Goal: Navigation & Orientation: Find specific page/section

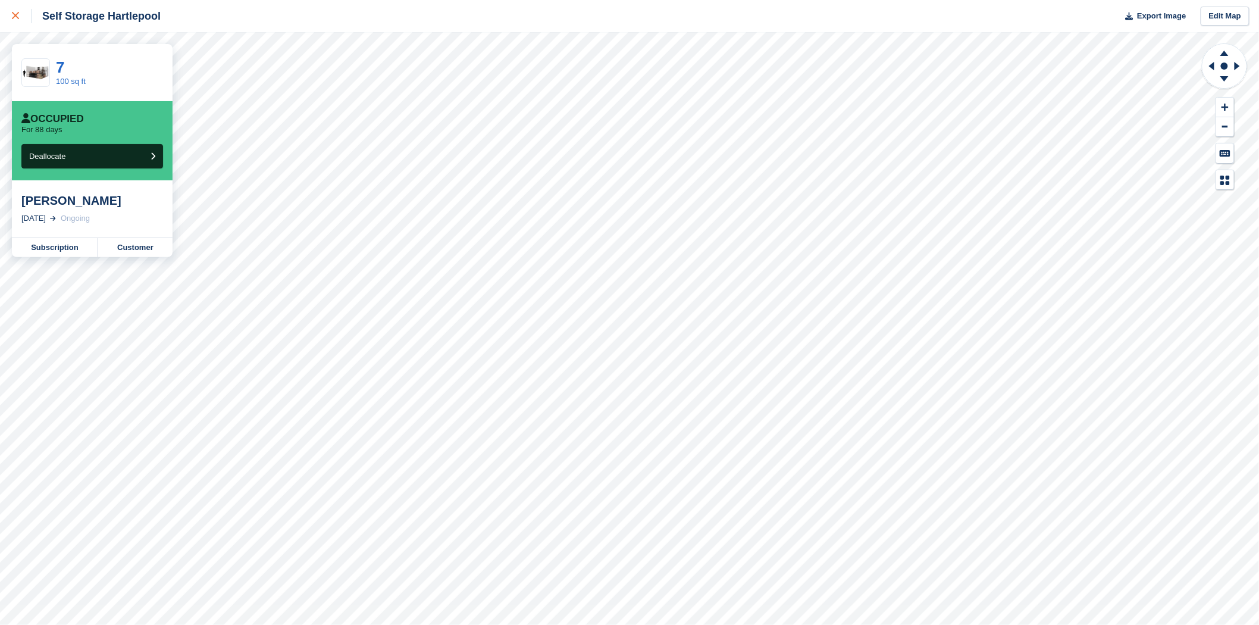
click at [13, 18] on icon at bounding box center [15, 15] width 7 height 7
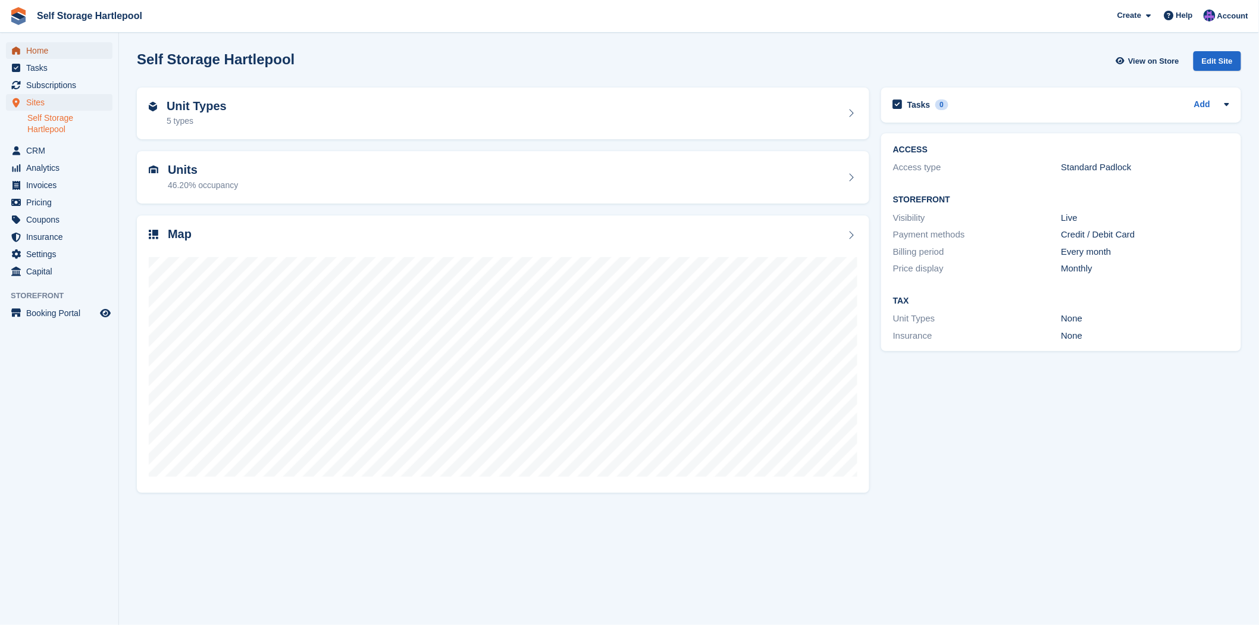
click at [59, 49] on span "Home" at bounding box center [61, 50] width 71 height 17
